Goal: Task Accomplishment & Management: Manage account settings

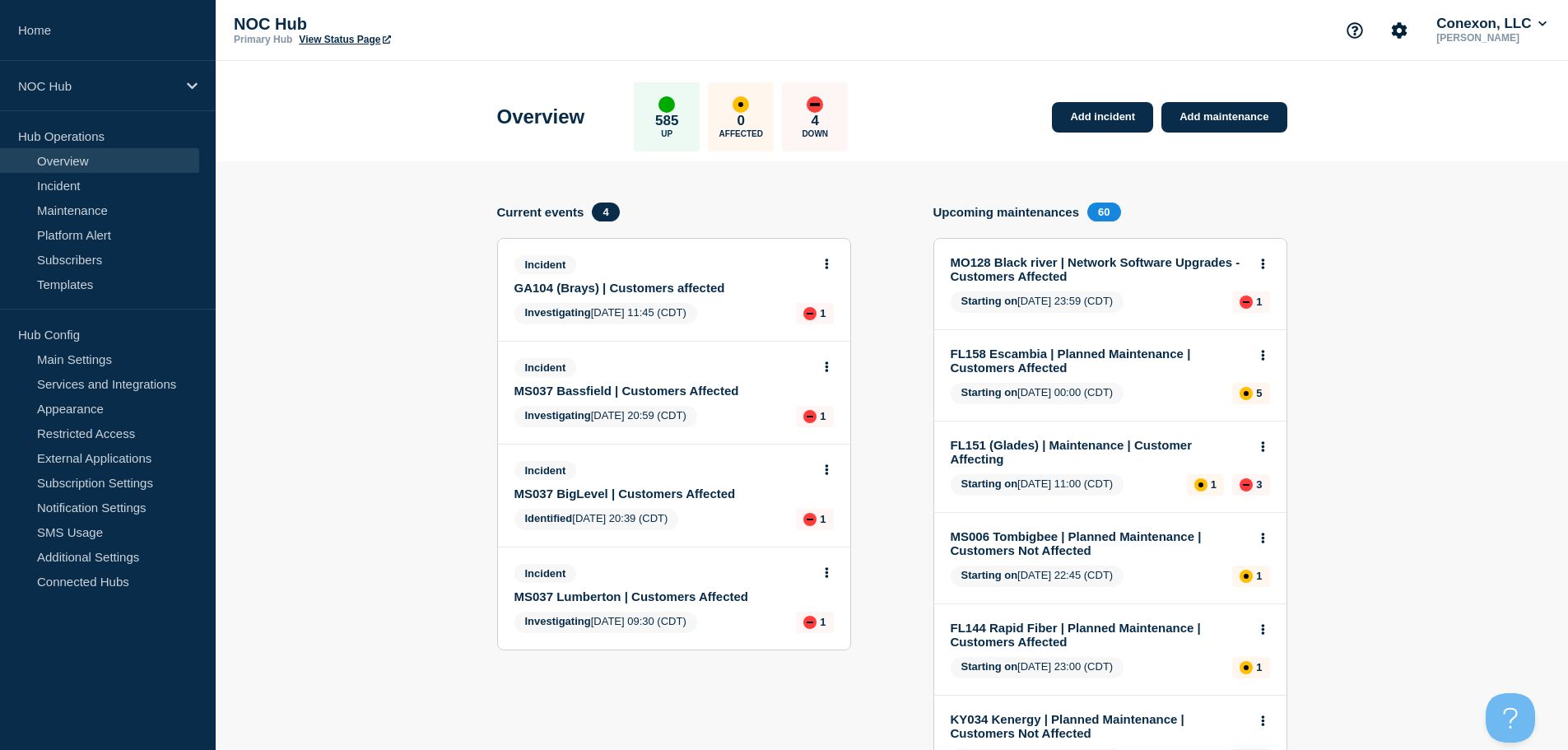
click at [565, 47] on div "NOC Hub Primary Hub View Status Page Conexon, LLC Xandra Martens" at bounding box center [892, 30] width 1352 height 61
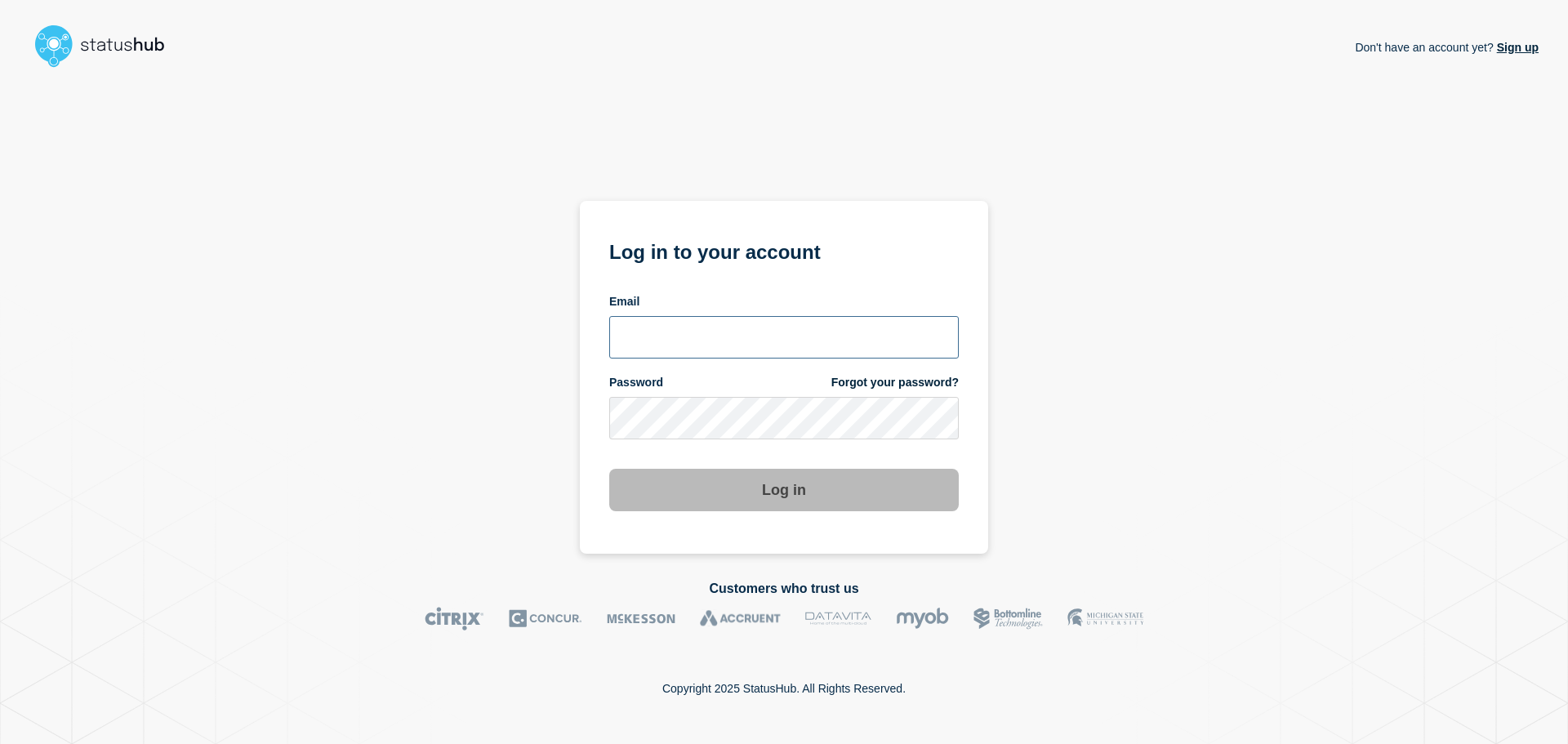
type input "xandra.martens@conexon.us"
click at [763, 493] on button "Log in" at bounding box center [784, 490] width 350 height 43
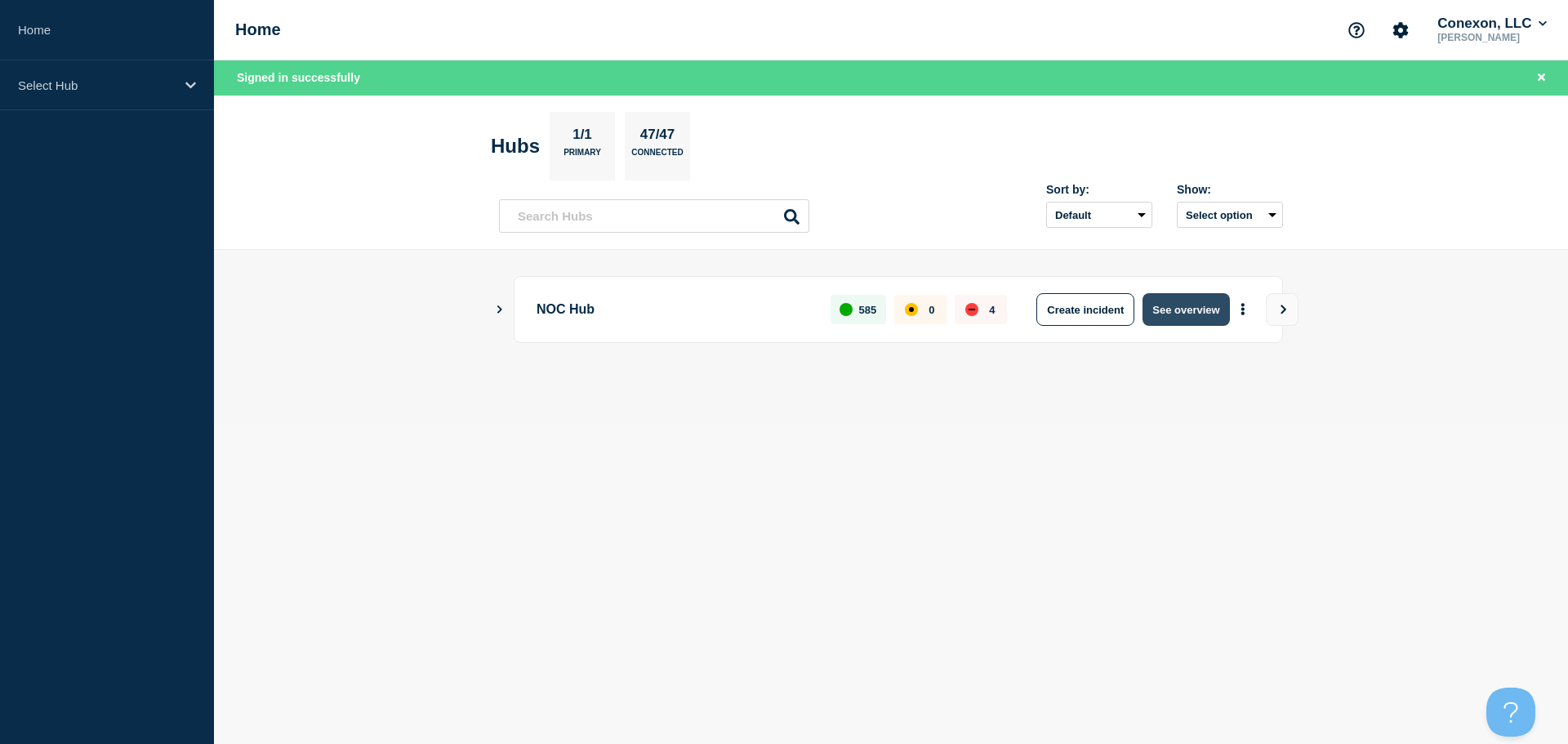
click at [1162, 308] on button "See overview" at bounding box center [1186, 309] width 87 height 33
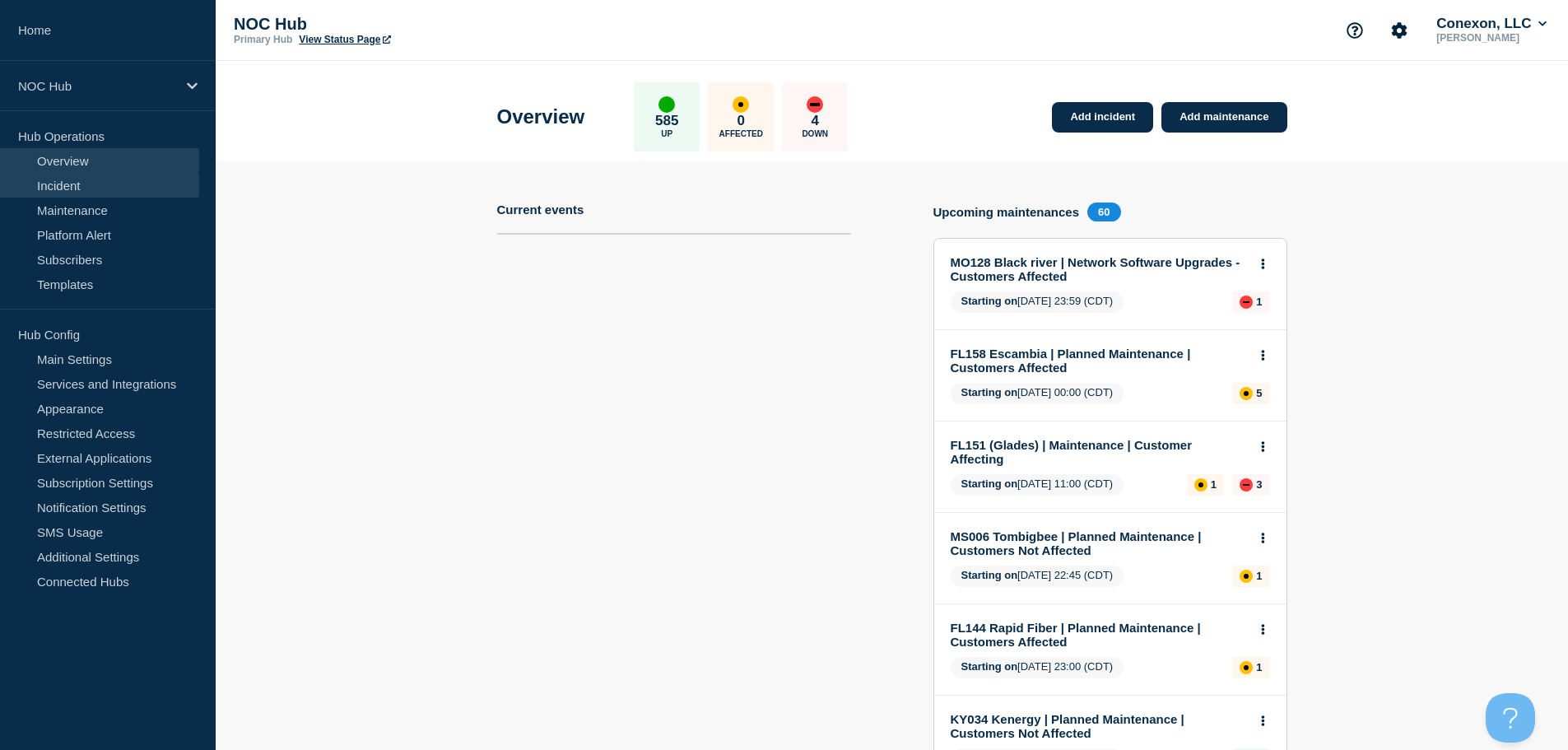
click at [137, 196] on link "Incident" at bounding box center [99, 185] width 199 height 25
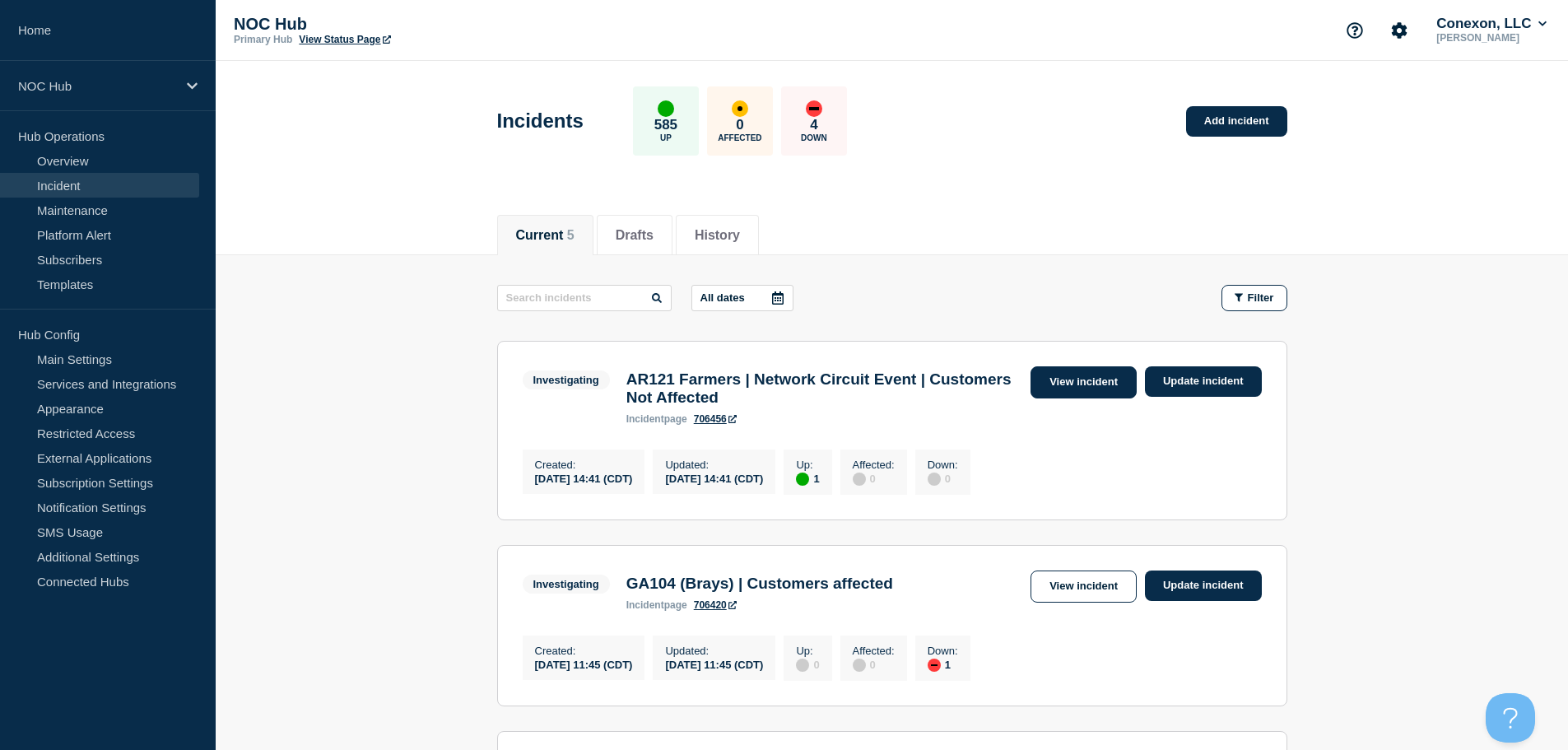
click at [1068, 383] on link "View incident" at bounding box center [1083, 382] width 106 height 32
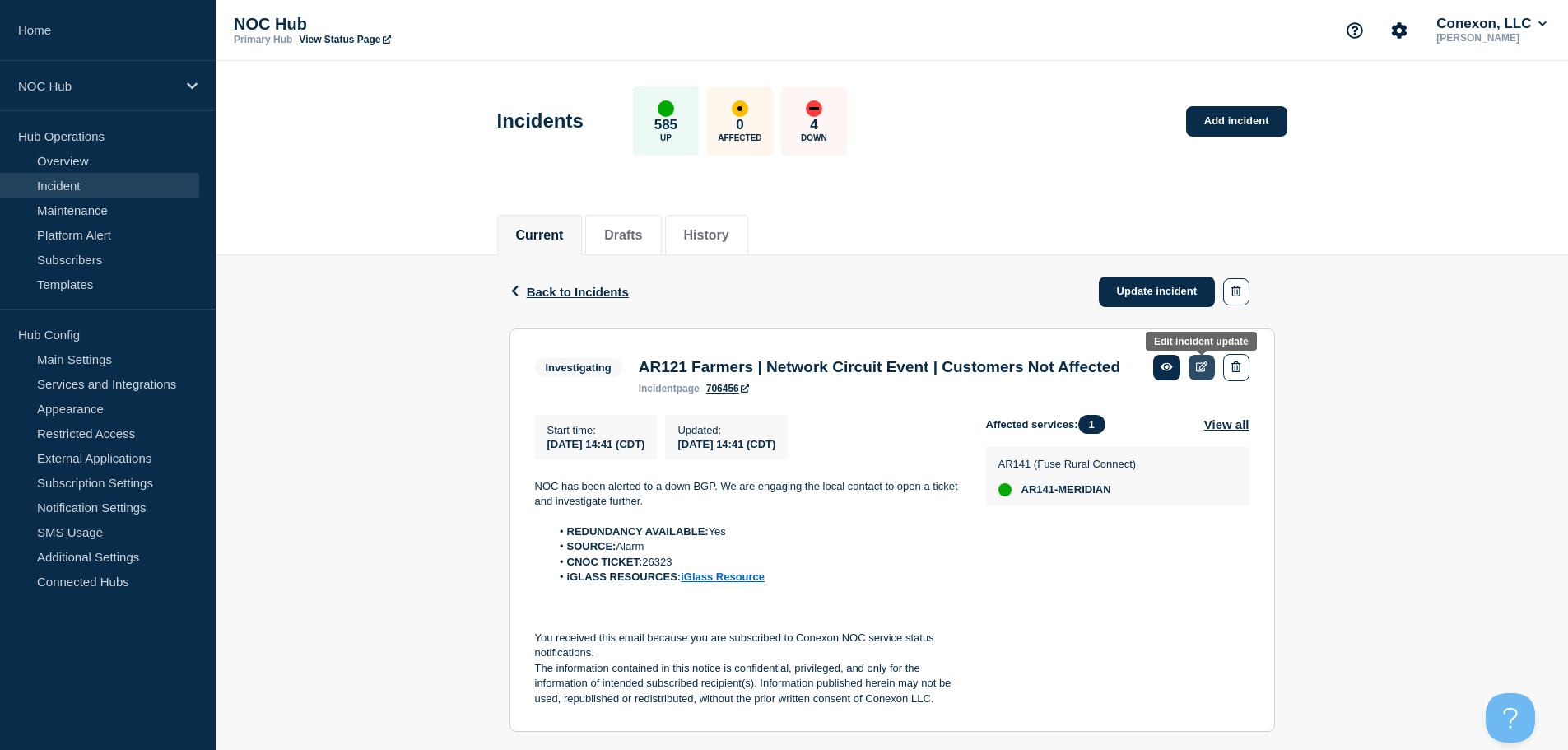
click at [1196, 365] on icon at bounding box center [1202, 367] width 13 height 11
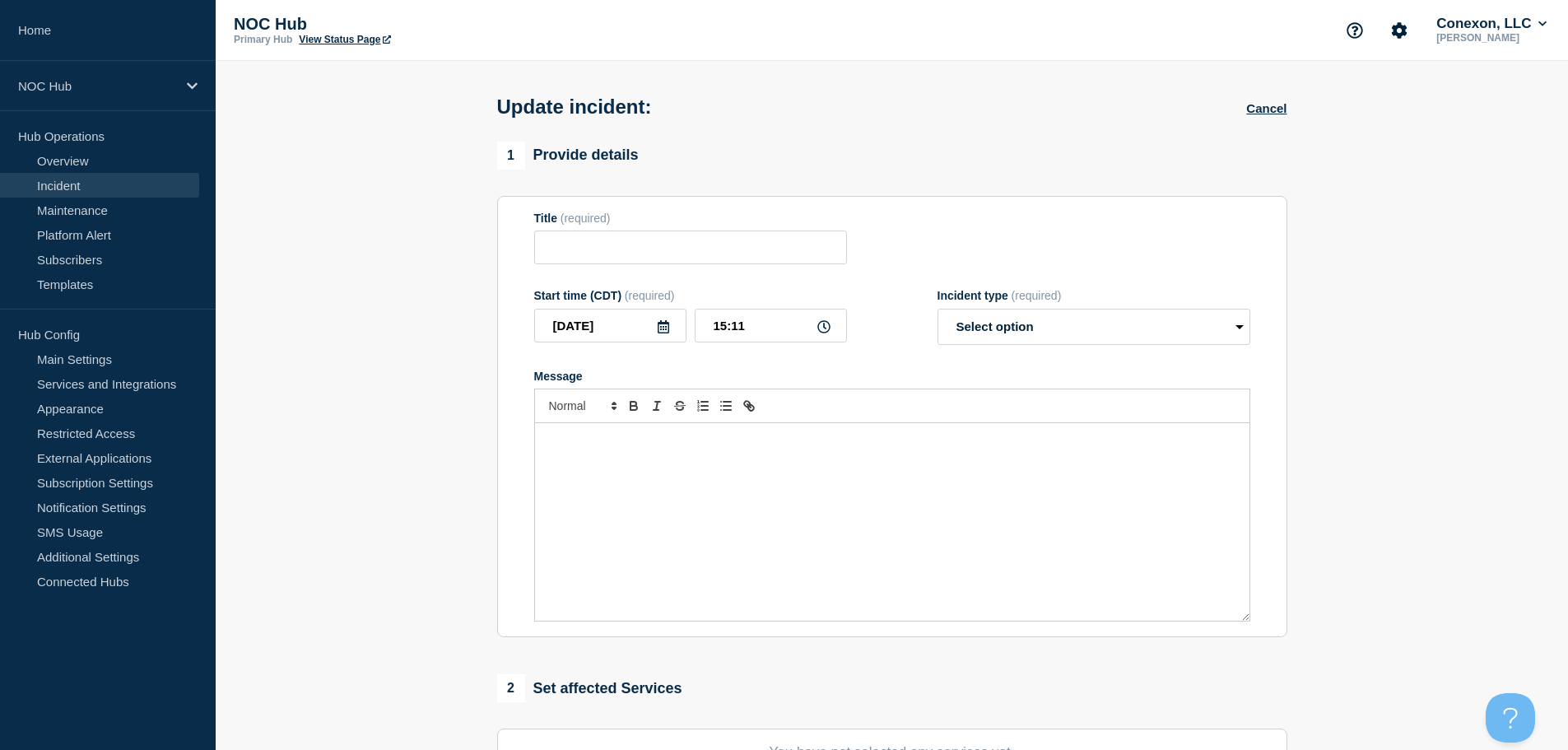
type input "AR121 Farmers | Network Circuit Event | Customers Not Affected"
type input "14:41"
select select "investigating"
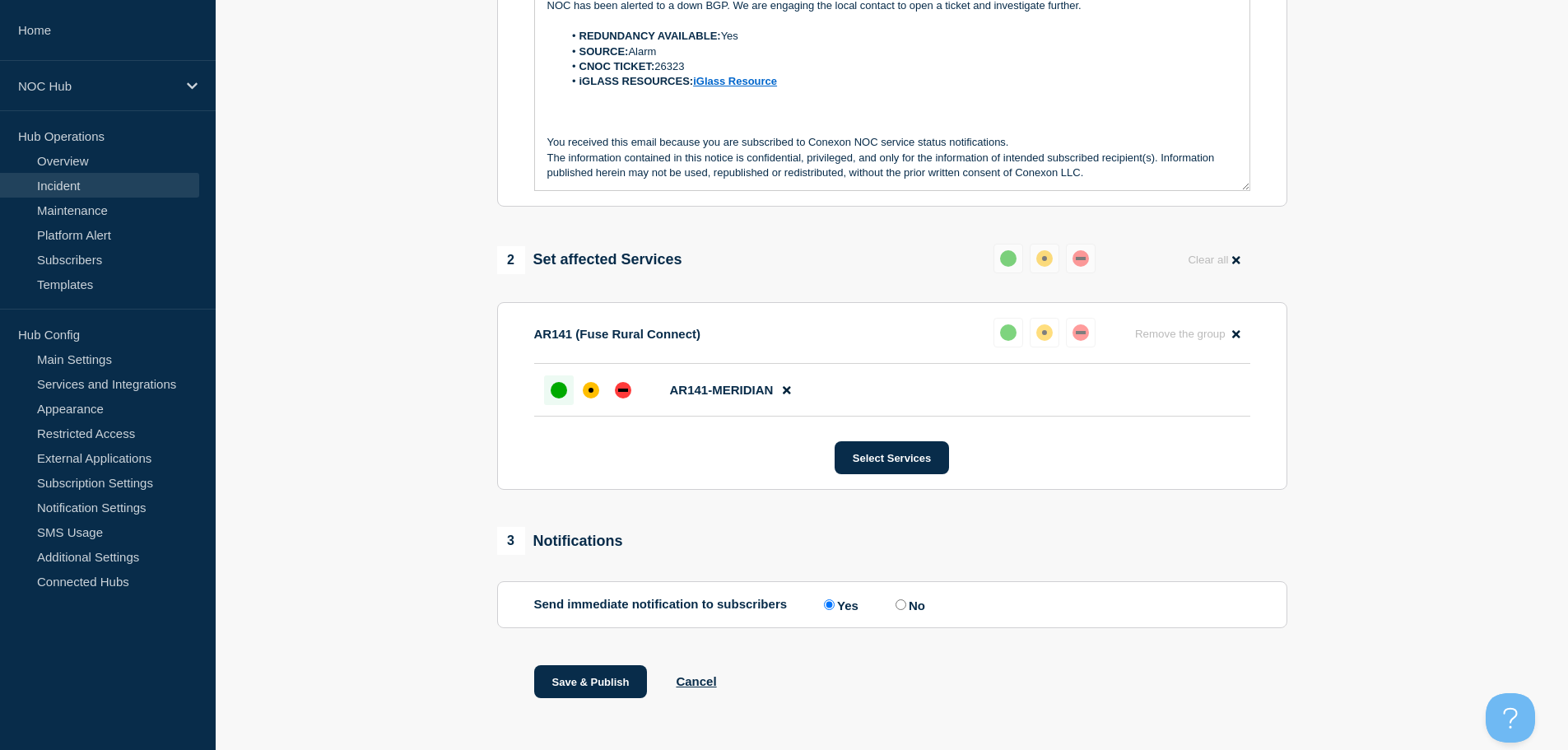
scroll to position [476, 0]
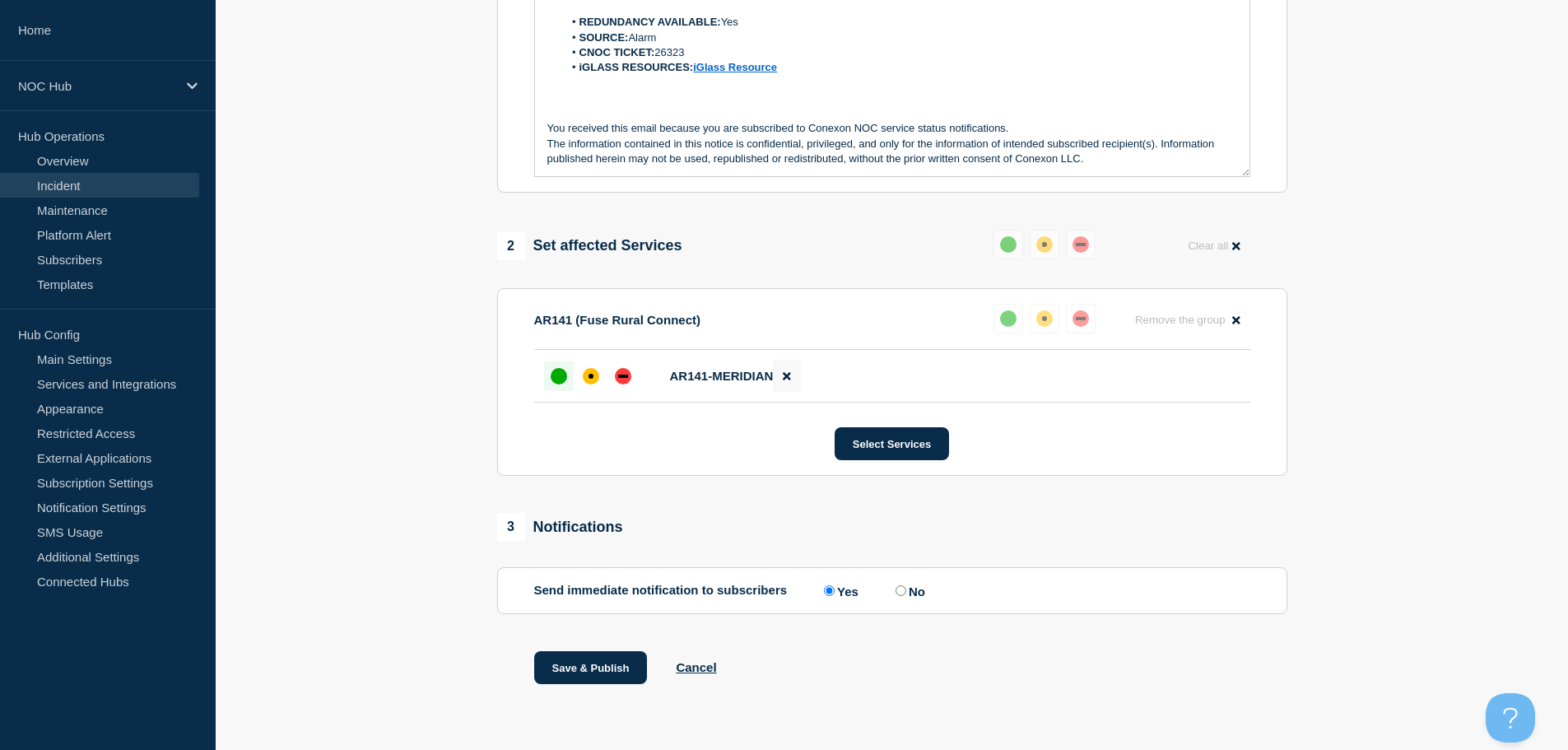
click at [787, 373] on icon at bounding box center [786, 376] width 7 height 11
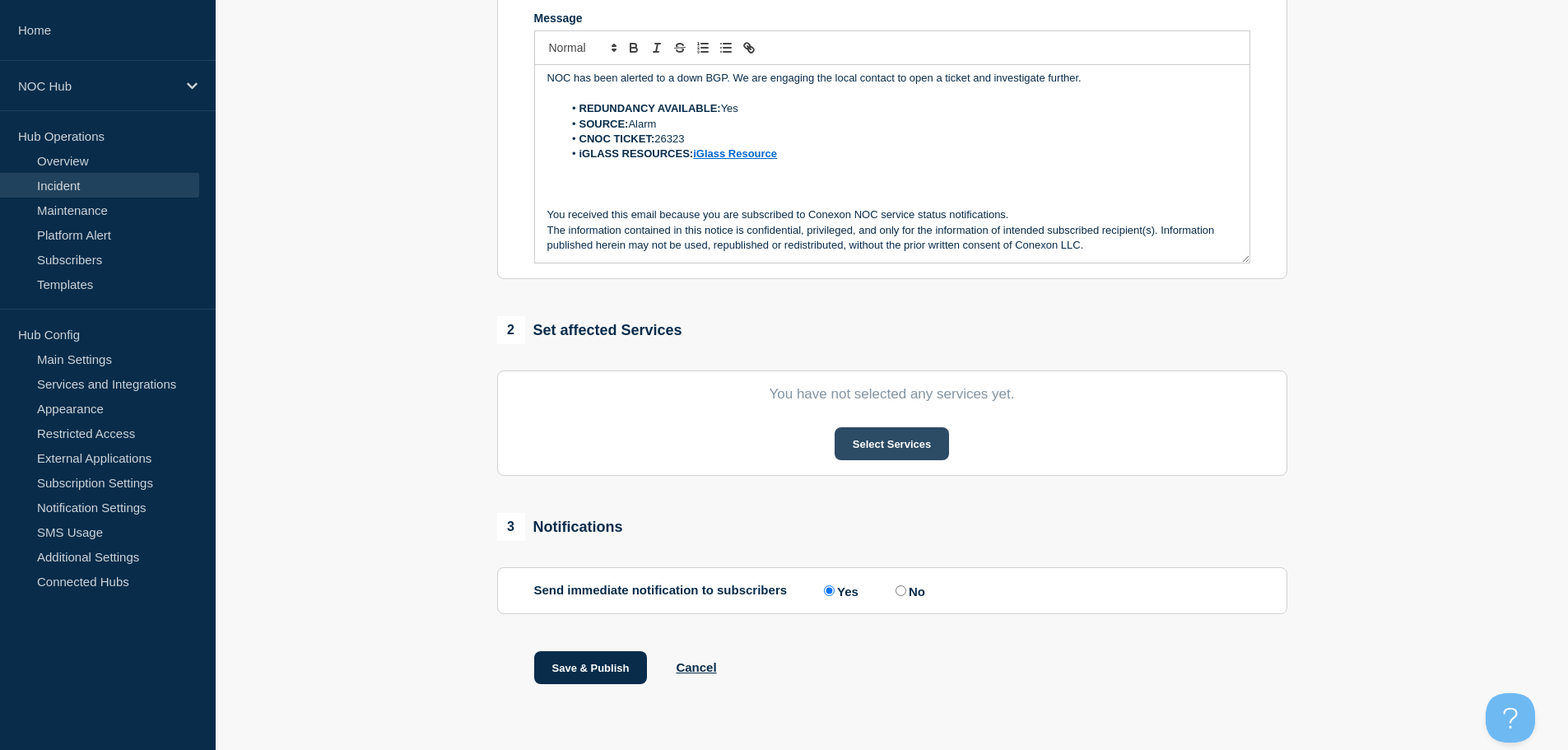
click at [894, 438] on button "Select Services" at bounding box center [892, 444] width 114 height 33
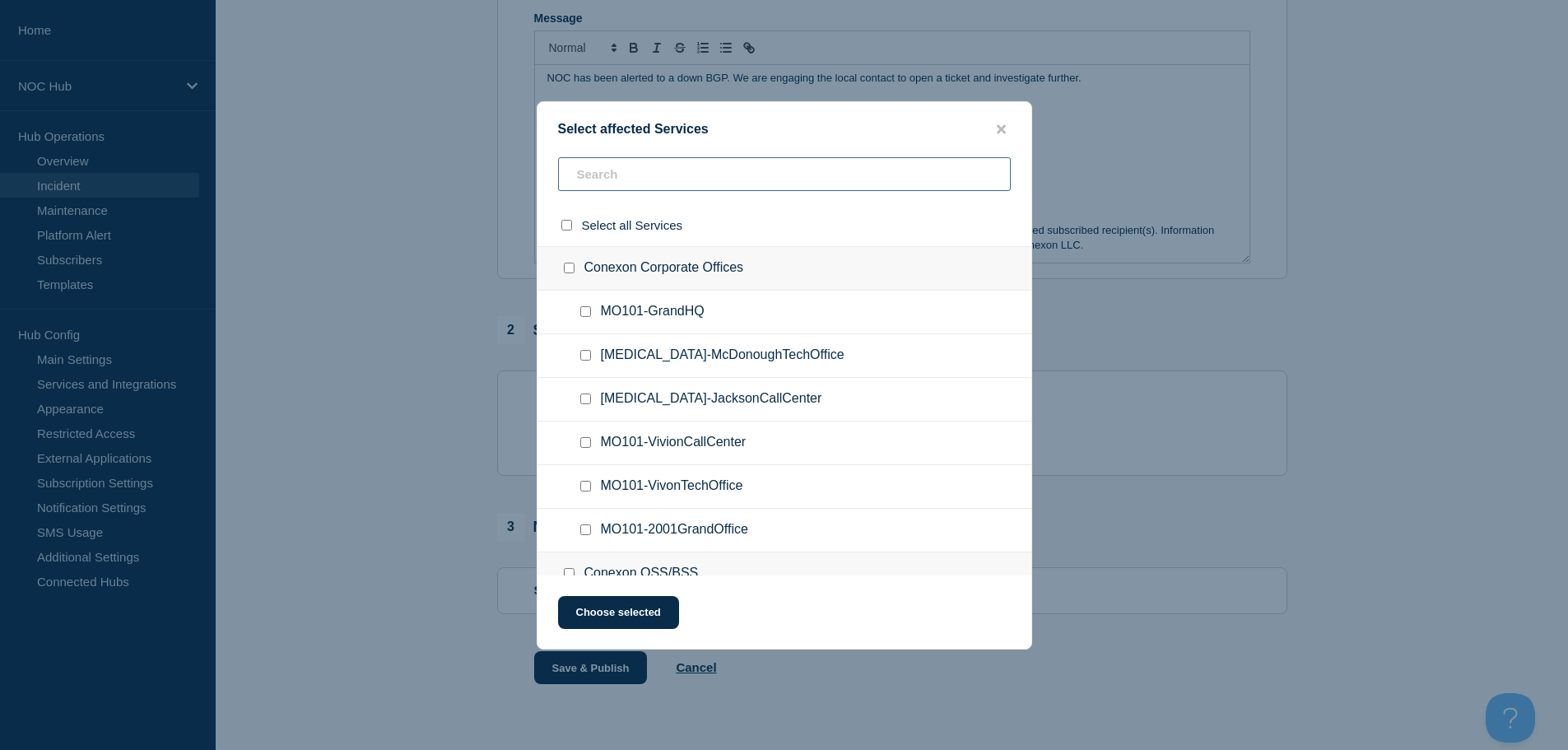
click at [627, 180] on input "text" at bounding box center [784, 175] width 453 height 34
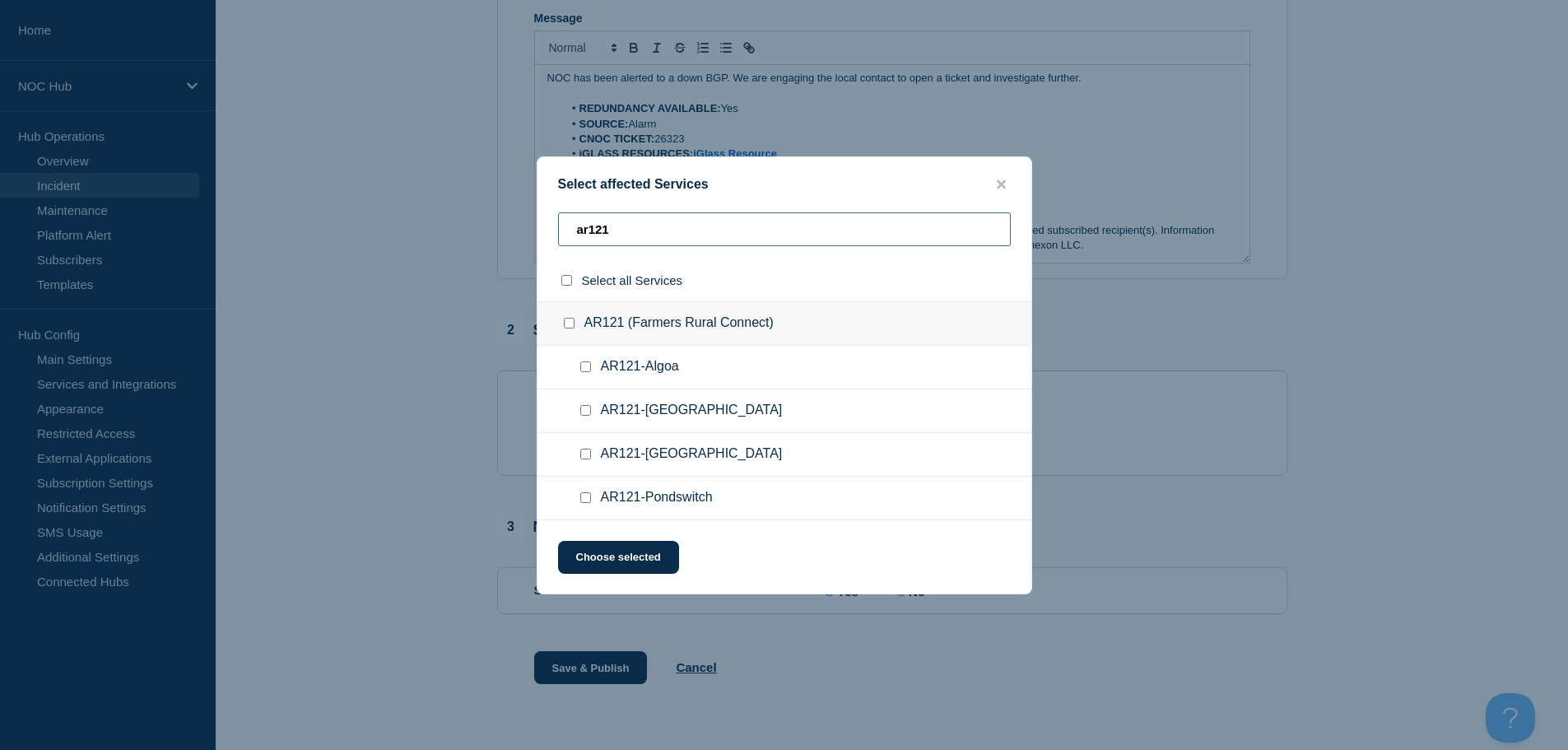
type input "ar121"
click at [581, 453] on input "AR121-Newport checkbox" at bounding box center [586, 455] width 11 height 11
checkbox input "true"
click at [655, 565] on button "Choose selected" at bounding box center [618, 558] width 121 height 33
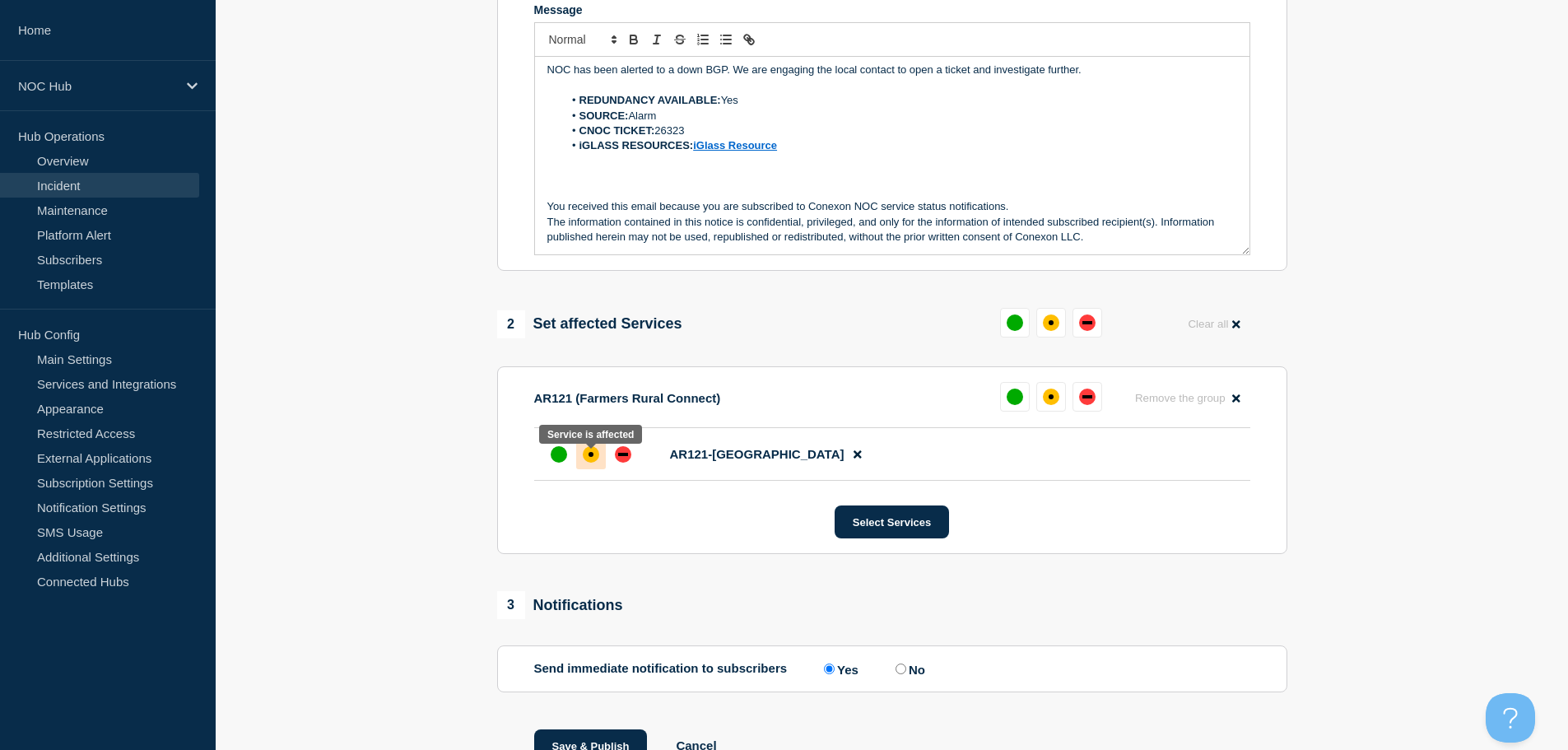
click at [595, 463] on div "affected" at bounding box center [591, 455] width 16 height 16
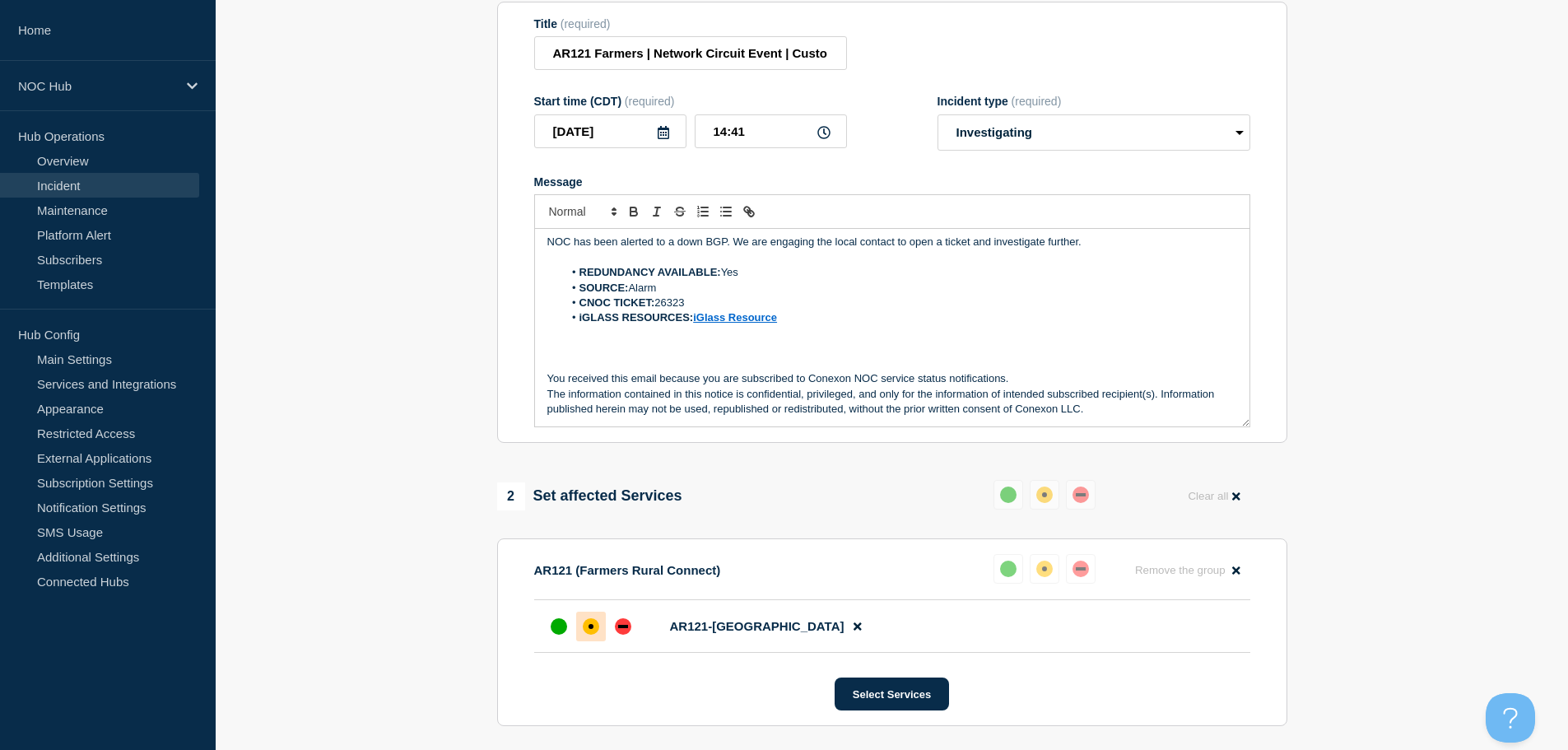
scroll to position [476, 0]
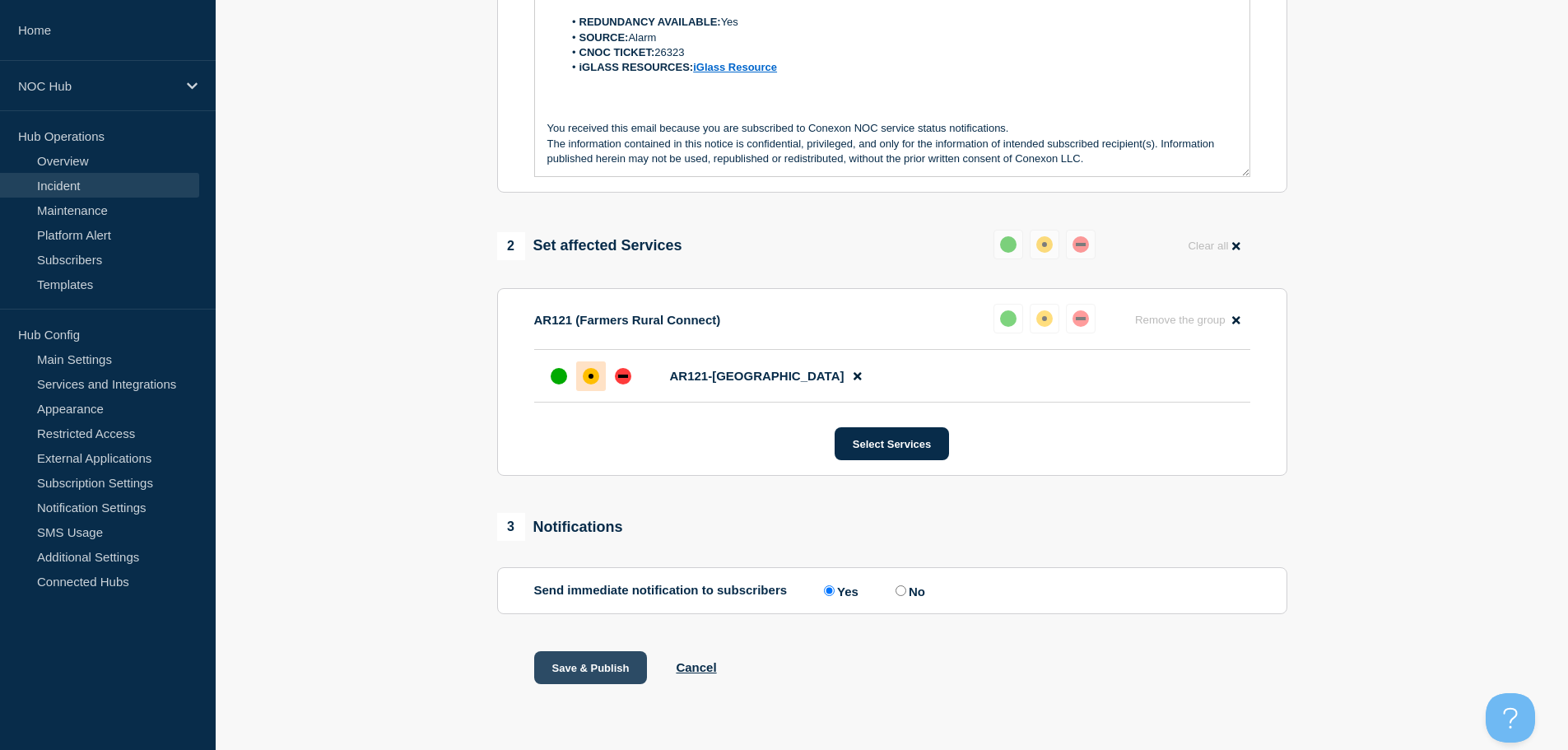
click at [614, 672] on button "Save & Publish" at bounding box center [590, 668] width 114 height 33
